Goal: Task Accomplishment & Management: Manage account settings

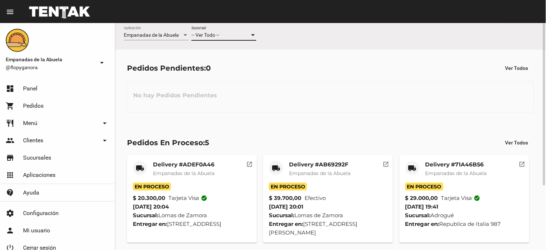
click at [229, 35] on div "-- Ver Todo --" at bounding box center [221, 35] width 58 height 6
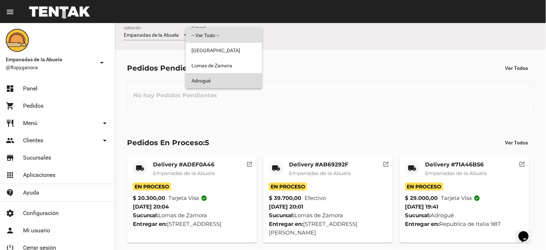
click at [205, 80] on span "Adrogué" at bounding box center [224, 80] width 65 height 15
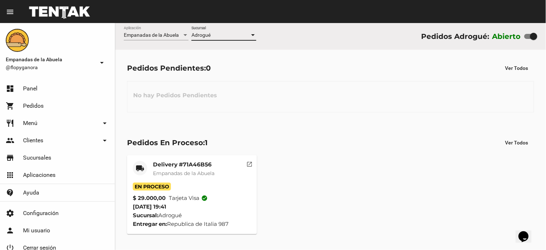
click at [195, 163] on mat-card-title "Delivery #71A46B56" at bounding box center [184, 164] width 62 height 7
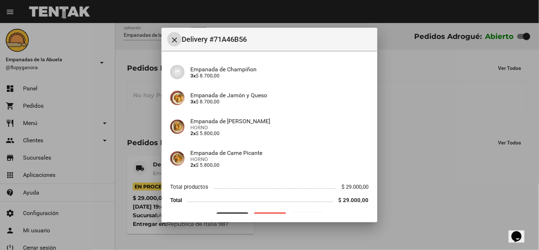
scroll to position [69, 0]
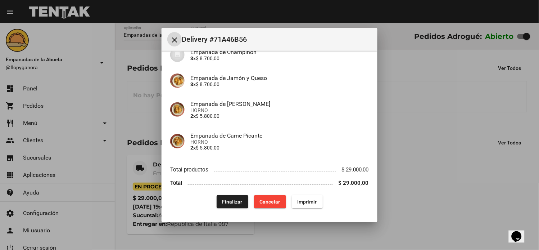
click at [234, 204] on button "Finalizar" at bounding box center [233, 201] width 32 height 13
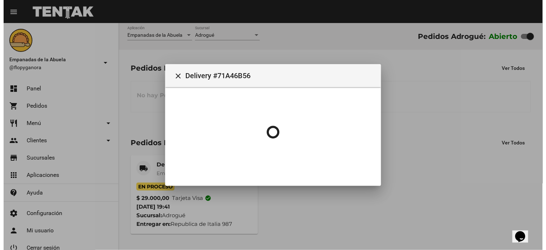
scroll to position [0, 0]
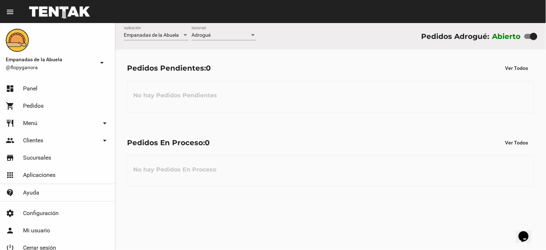
click at [254, 35] on div at bounding box center [253, 35] width 4 height 2
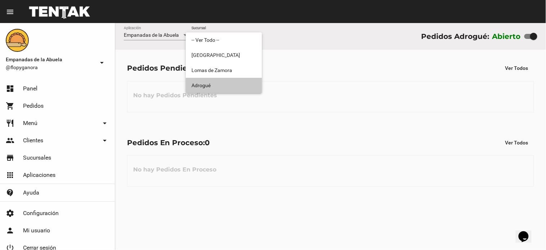
click at [230, 89] on span "Adrogué" at bounding box center [224, 85] width 65 height 15
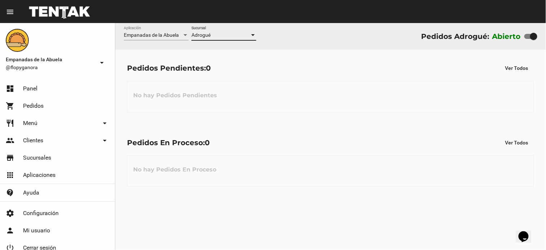
click at [252, 33] on div at bounding box center [253, 35] width 6 height 6
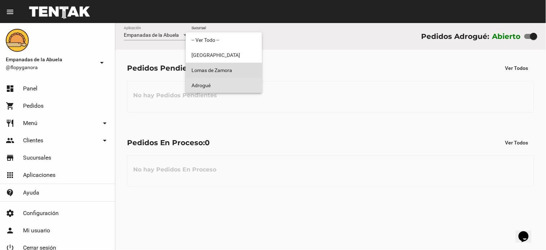
click at [240, 73] on span "Lomas de Zamora" at bounding box center [224, 70] width 65 height 15
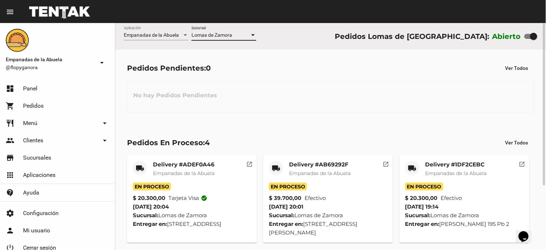
click at [253, 33] on div at bounding box center [253, 35] width 6 height 6
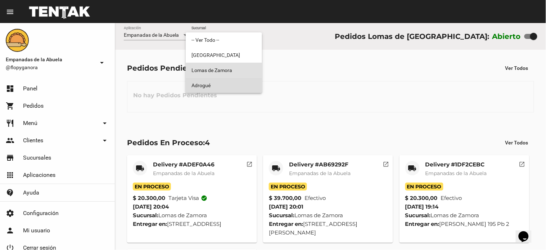
click at [233, 81] on span "Adrogué" at bounding box center [224, 85] width 65 height 15
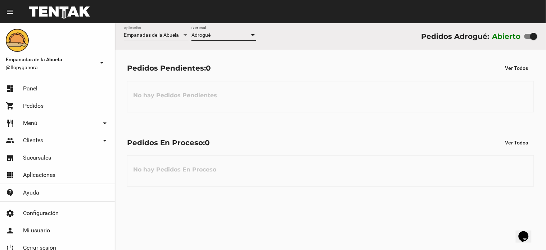
drag, startPoint x: 535, startPoint y: 37, endPoint x: 506, endPoint y: 32, distance: 30.1
click at [504, 32] on div "Abierto" at bounding box center [515, 37] width 45 height 12
checkbox input "false"
click at [211, 36] on div "Adrogué" at bounding box center [221, 35] width 58 height 6
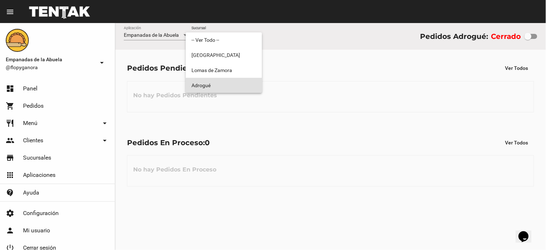
click at [214, 87] on span "Adrogué" at bounding box center [224, 85] width 65 height 15
